Goal: Navigation & Orientation: Find specific page/section

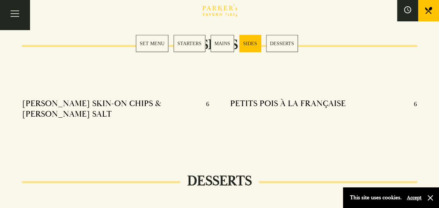
scroll to position [748, 0]
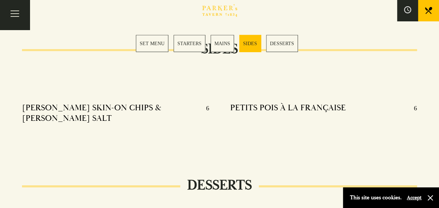
click at [187, 43] on link "STARTERS" at bounding box center [190, 43] width 32 height 17
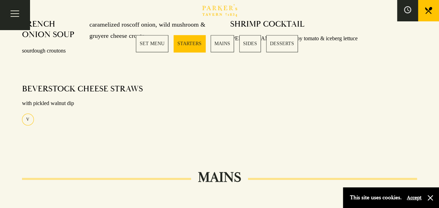
scroll to position [345, 0]
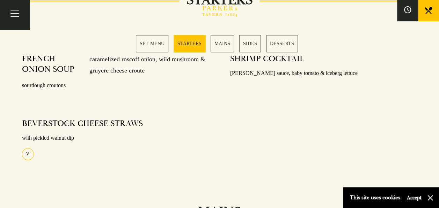
click at [223, 45] on link "MAINS" at bounding box center [222, 43] width 23 height 17
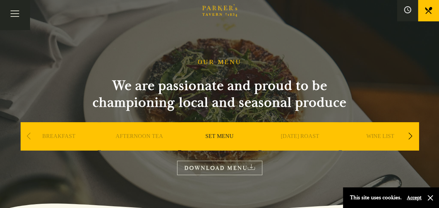
click at [413, 136] on div "Next slide" at bounding box center [410, 135] width 9 height 15
click at [379, 135] on link "A LA CARTE" at bounding box center [380, 146] width 32 height 28
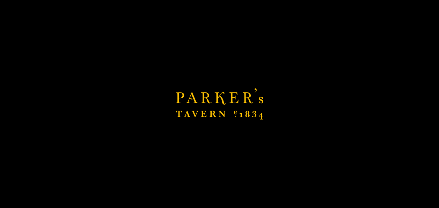
scroll to position [210, 0]
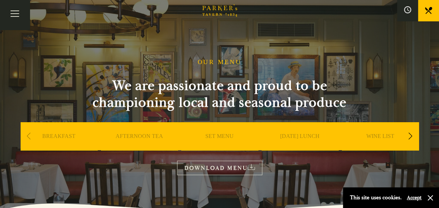
click at [417, 196] on button "Accept" at bounding box center [414, 197] width 15 height 7
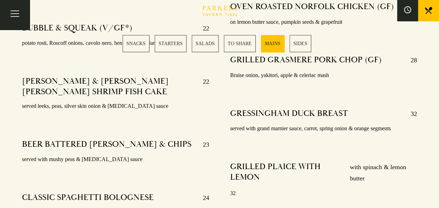
scroll to position [1398, 0]
